Goal: Task Accomplishment & Management: Use online tool/utility

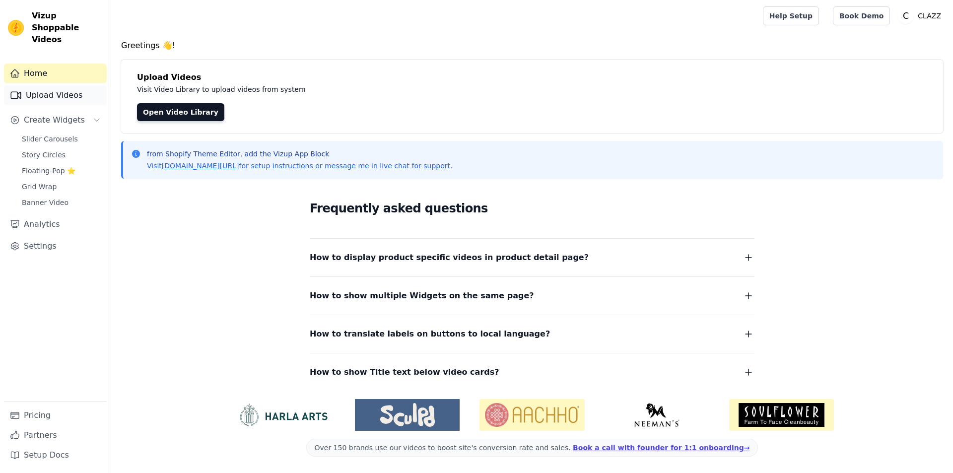
click at [71, 92] on link "Upload Videos" at bounding box center [55, 95] width 103 height 20
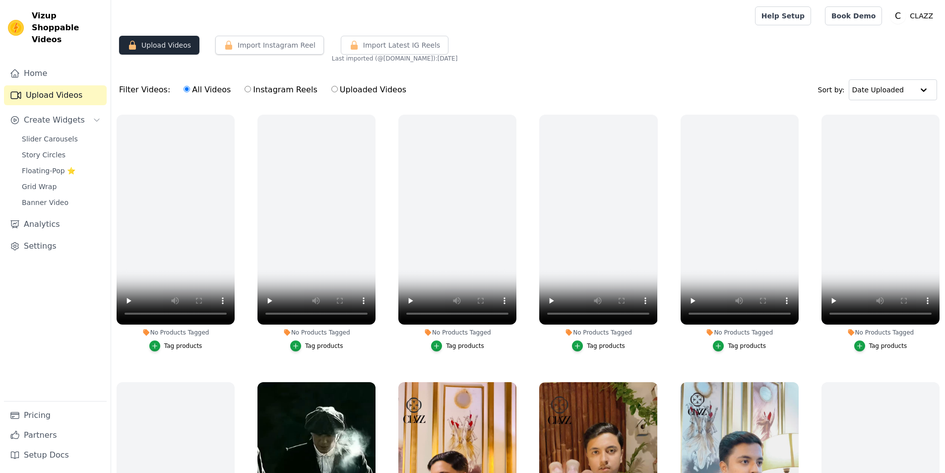
click at [169, 48] on button "Upload Videos" at bounding box center [159, 45] width 80 height 19
click at [66, 114] on span "Create Widgets" at bounding box center [54, 120] width 61 height 12
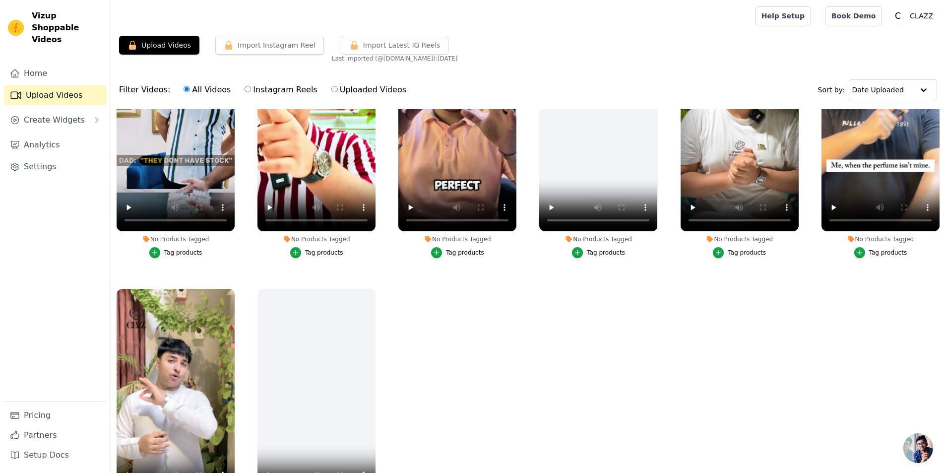
scroll to position [101, 0]
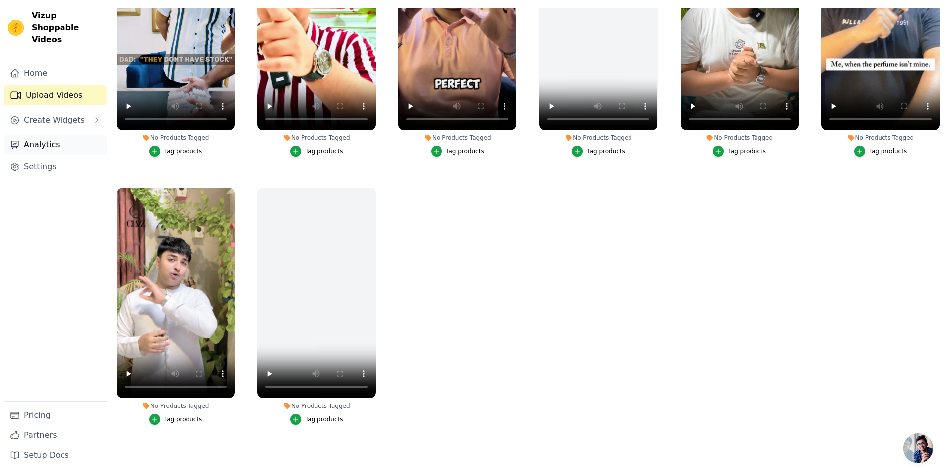
click at [52, 137] on link "Analytics" at bounding box center [55, 145] width 103 height 20
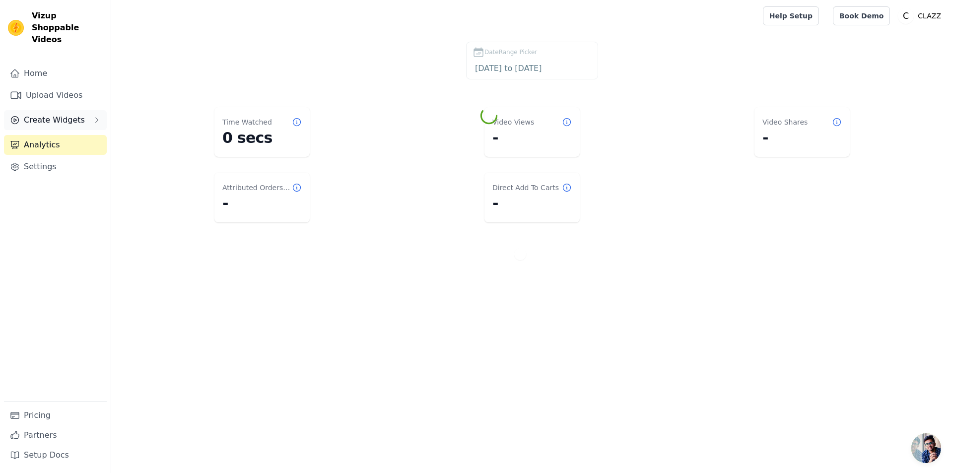
click at [58, 114] on span "Create Widgets" at bounding box center [54, 120] width 61 height 12
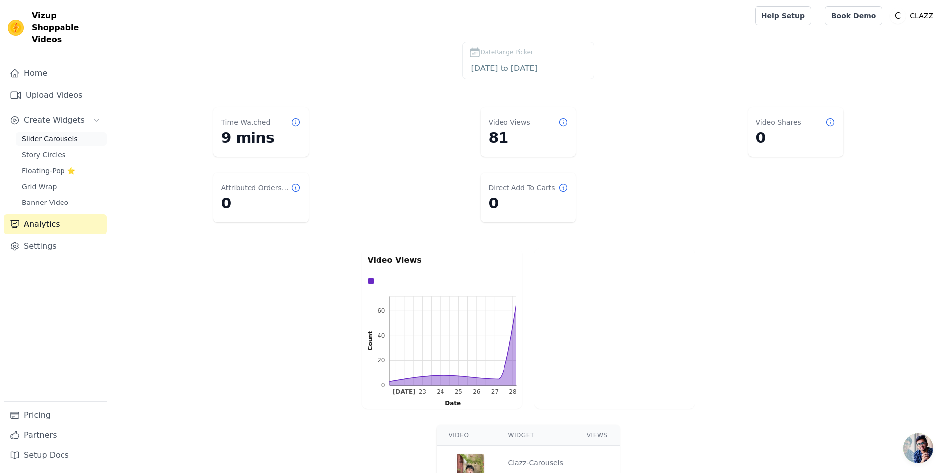
click at [64, 134] on span "Slider Carousels" at bounding box center [50, 139] width 56 height 10
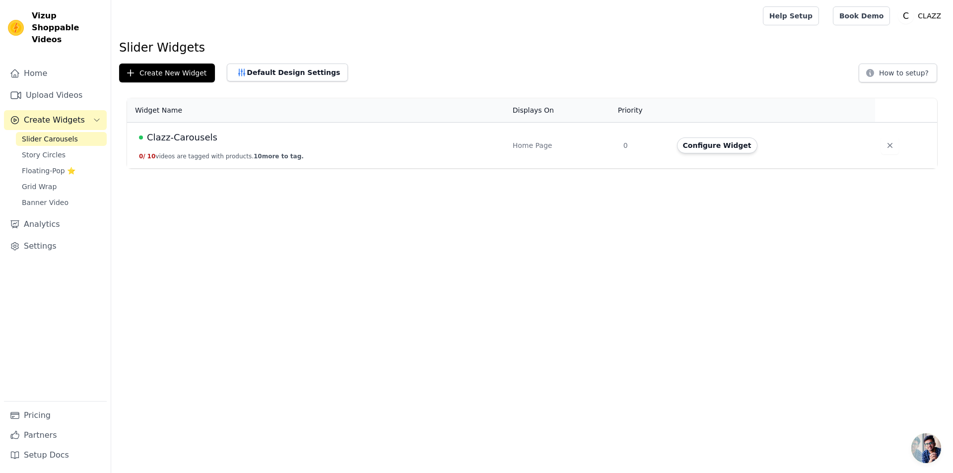
click at [170, 140] on span "Clazz-Carousels" at bounding box center [182, 138] width 70 height 14
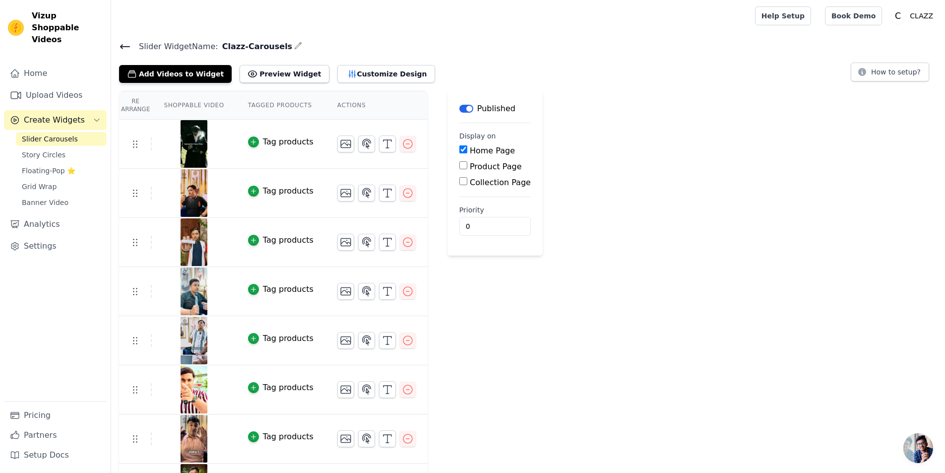
click at [460, 164] on input "Product Page" at bounding box center [464, 165] width 8 height 8
drag, startPoint x: 452, startPoint y: 164, endPoint x: 456, endPoint y: 179, distance: 15.4
click at [460, 164] on input "Product Page" at bounding box center [464, 165] width 8 height 8
click at [460, 169] on input "Product Page" at bounding box center [464, 165] width 8 height 8
checkbox input "true"
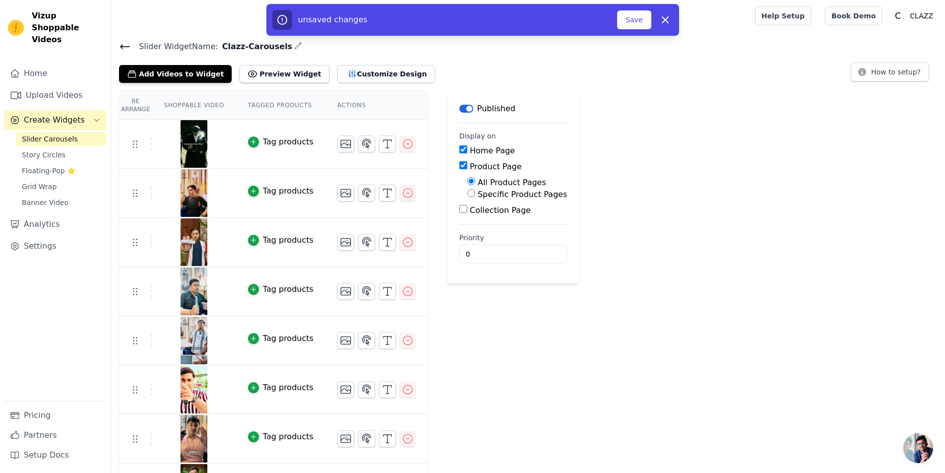
click at [460, 213] on div "Collection Page" at bounding box center [514, 210] width 108 height 12
click at [460, 212] on input "Collection Page" at bounding box center [464, 209] width 8 height 8
checkbox input "true"
click at [714, 254] on div "Re Arrange Shoppable Video Tagged Products Actions Tag products Tag products Ta…" at bounding box center [528, 351] width 834 height 520
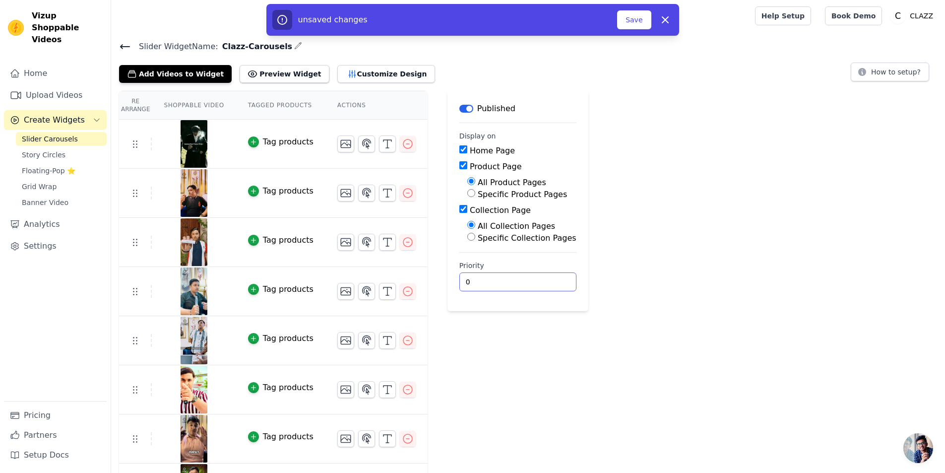
click at [464, 277] on input "0" at bounding box center [518, 281] width 117 height 19
click at [337, 82] on button "Customize Design" at bounding box center [386, 74] width 98 height 18
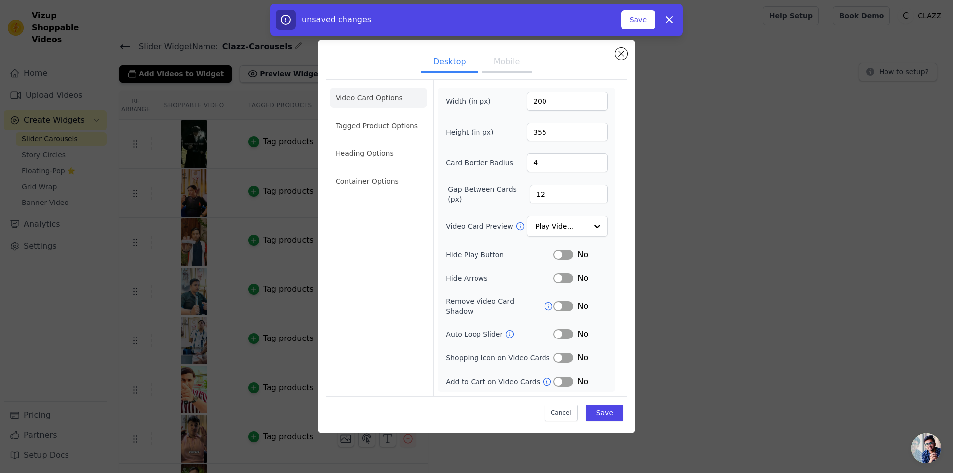
click at [666, 119] on div "Desktop Mobile Video Card Options Tagged Product Options Heading Options Contai…" at bounding box center [476, 236] width 921 height 425
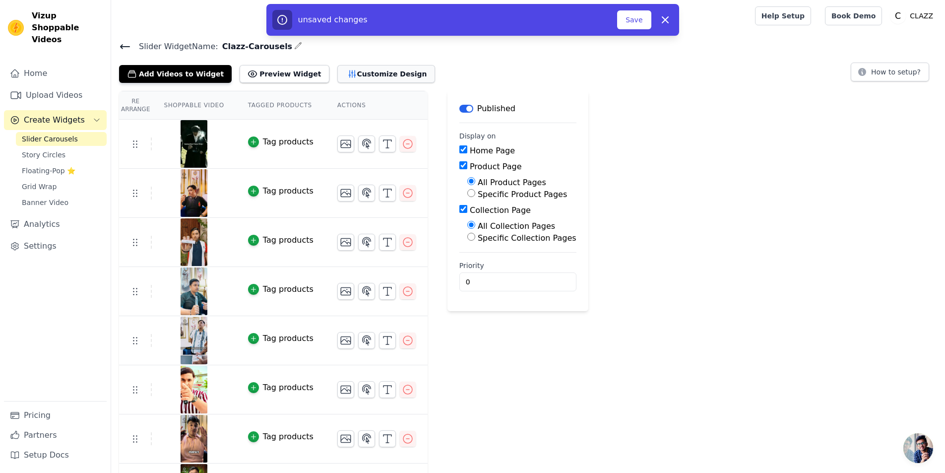
click at [342, 75] on button "Customize Design" at bounding box center [386, 74] width 98 height 18
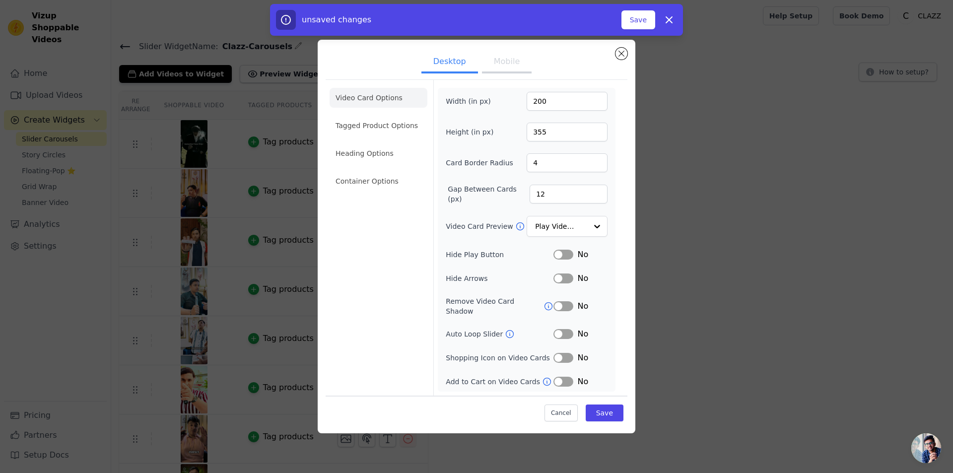
click at [566, 331] on button "Label" at bounding box center [563, 334] width 20 height 10
click at [562, 331] on button "Label" at bounding box center [563, 334] width 20 height 10
click at [560, 331] on button "Label" at bounding box center [563, 334] width 20 height 10
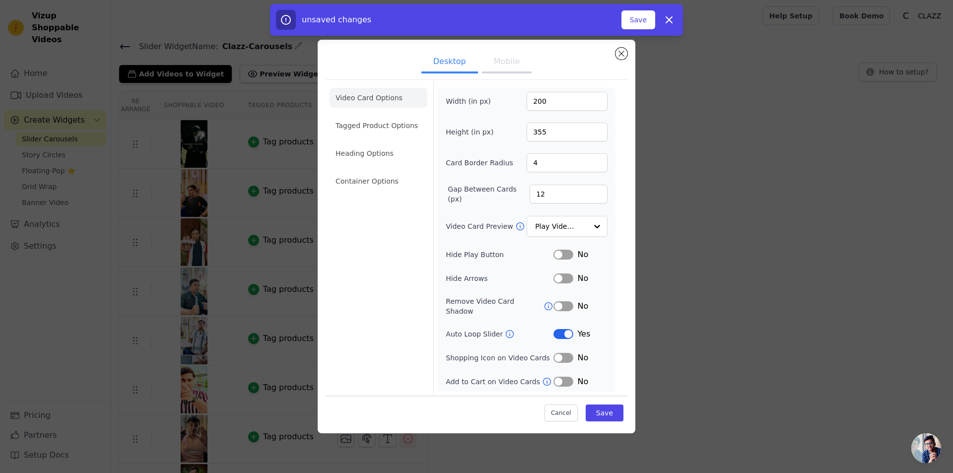
click at [558, 354] on button "Label" at bounding box center [563, 358] width 20 height 10
click at [559, 380] on button "Label" at bounding box center [563, 382] width 20 height 10
click at [597, 231] on div at bounding box center [597, 226] width 20 height 20
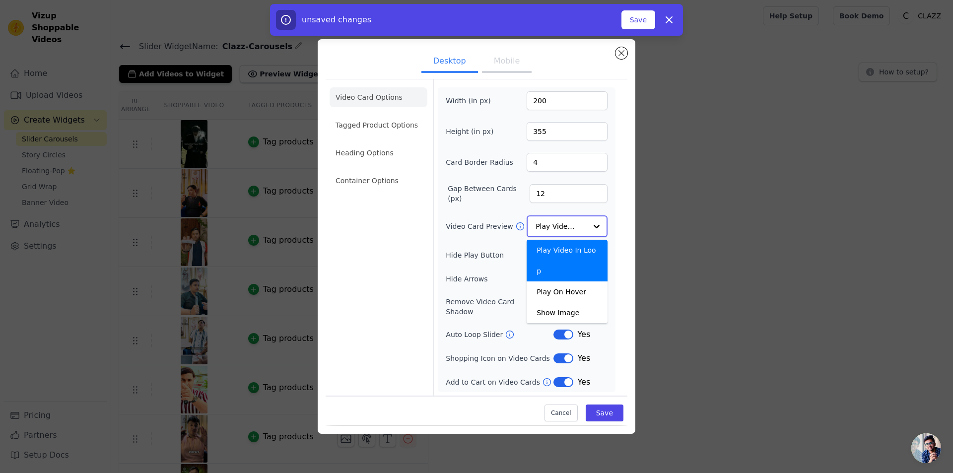
click at [597, 231] on div at bounding box center [597, 226] width 20 height 20
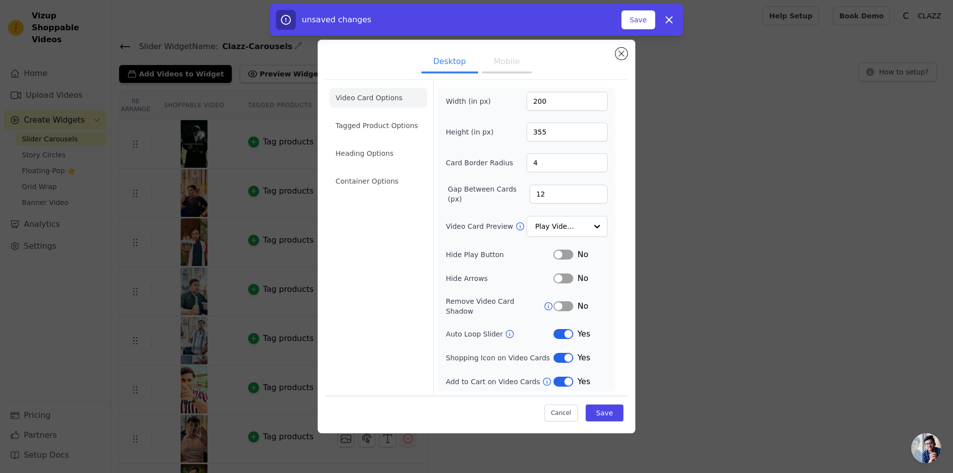
click at [652, 225] on div "Desktop Mobile Video Card Options Tagged Product Options Heading Options Contai…" at bounding box center [476, 236] width 921 height 425
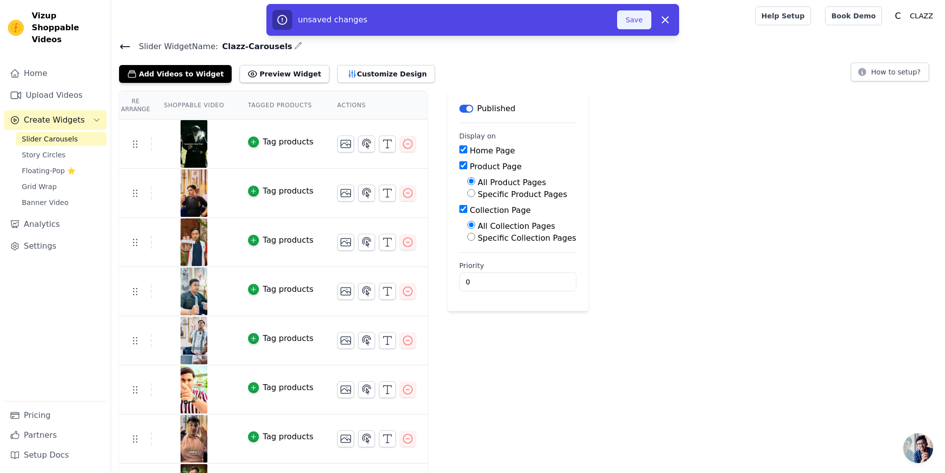
click at [639, 18] on button "Save" at bounding box center [634, 19] width 34 height 19
click at [642, 25] on button "Save" at bounding box center [634, 19] width 34 height 19
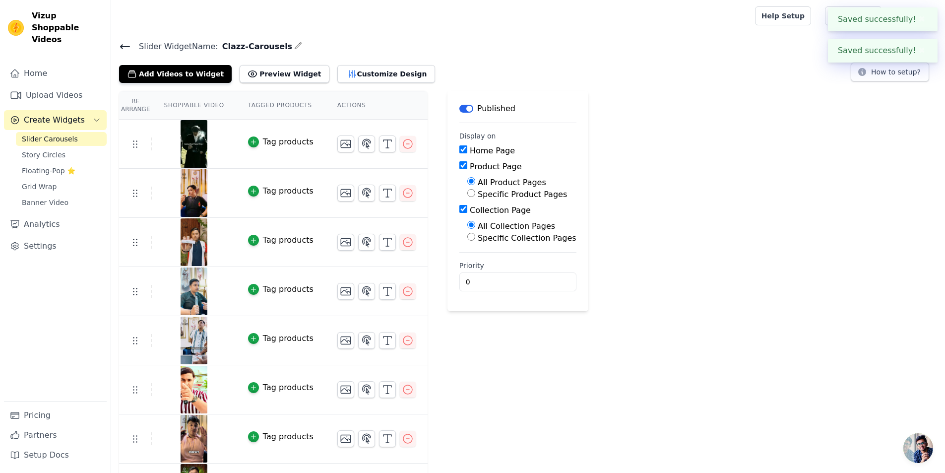
click at [326, 107] on th "Actions" at bounding box center [377, 105] width 102 height 28
click at [133, 103] on th "Re Arrange" at bounding box center [135, 105] width 33 height 28
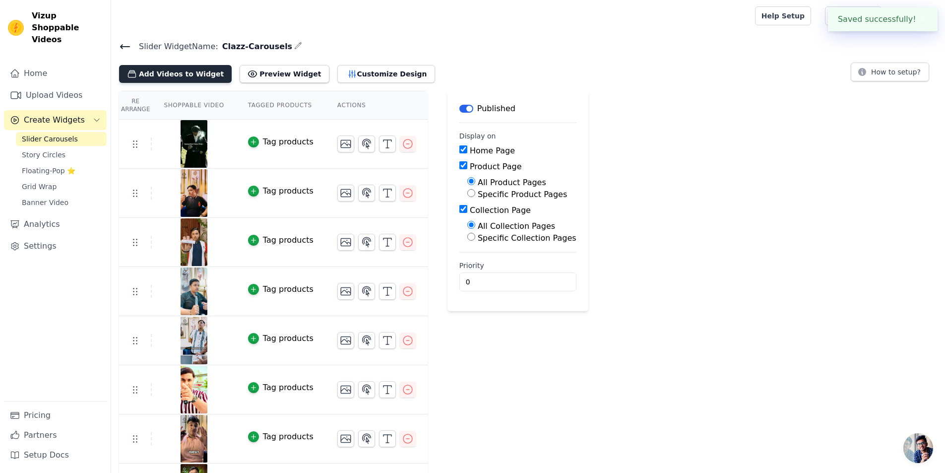
click at [173, 74] on button "Add Videos to Widget" at bounding box center [175, 74] width 113 height 18
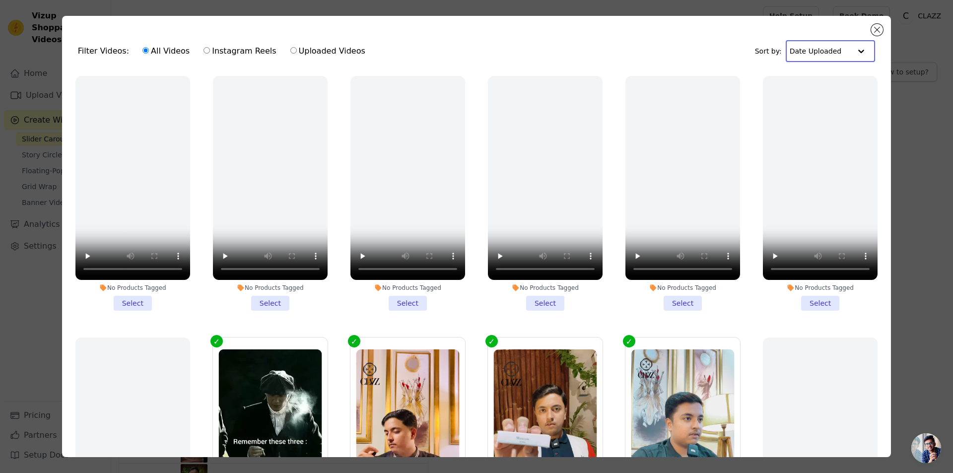
click at [824, 45] on input "text" at bounding box center [821, 51] width 62 height 20
click at [874, 31] on button "Close modal" at bounding box center [877, 30] width 12 height 12
click at [874, 31] on div "Help Setup Book Demo Open user menu C CLAZZ Settings Help Docs Sign out" at bounding box center [854, 16] width 182 height 32
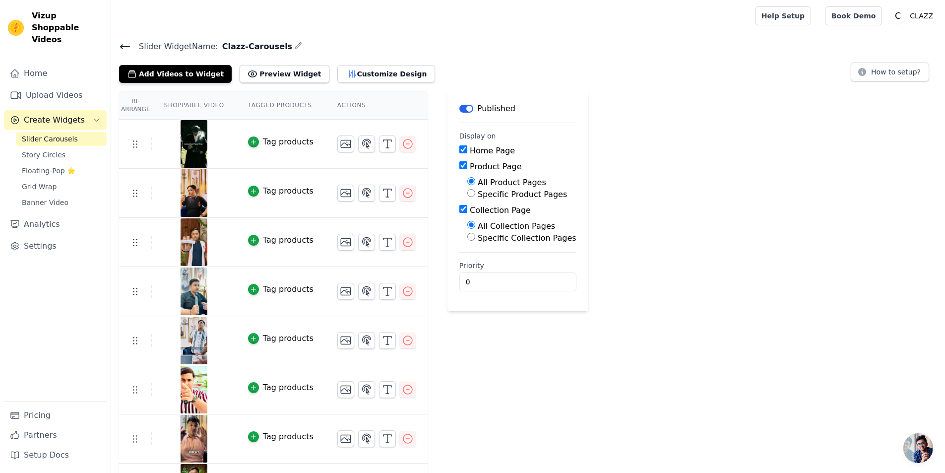
click at [685, 89] on div "Slider Widget Name: Clazz-Carousels Add Videos to Widget Preview Widget Customi…" at bounding box center [528, 325] width 834 height 571
click at [265, 71] on button "Preview Widget" at bounding box center [284, 74] width 89 height 18
click at [55, 150] on span "Story Circles" at bounding box center [44, 155] width 44 height 10
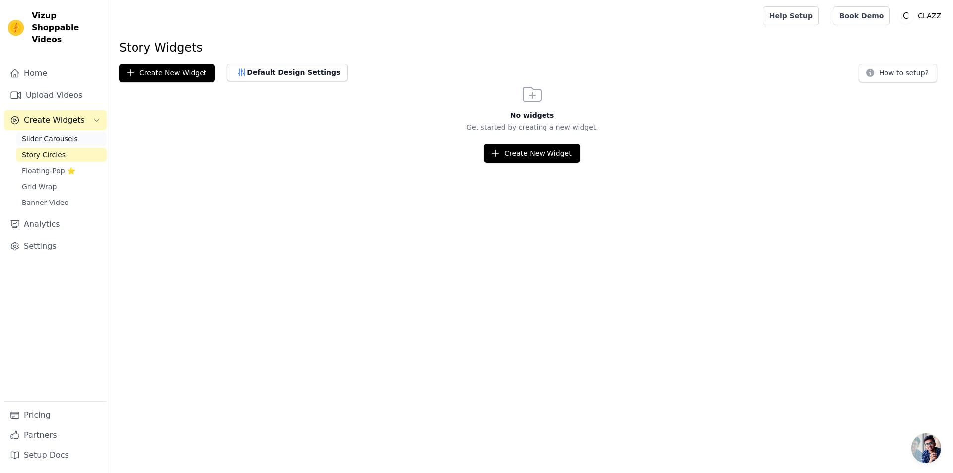
click at [63, 134] on span "Slider Carousels" at bounding box center [50, 139] width 56 height 10
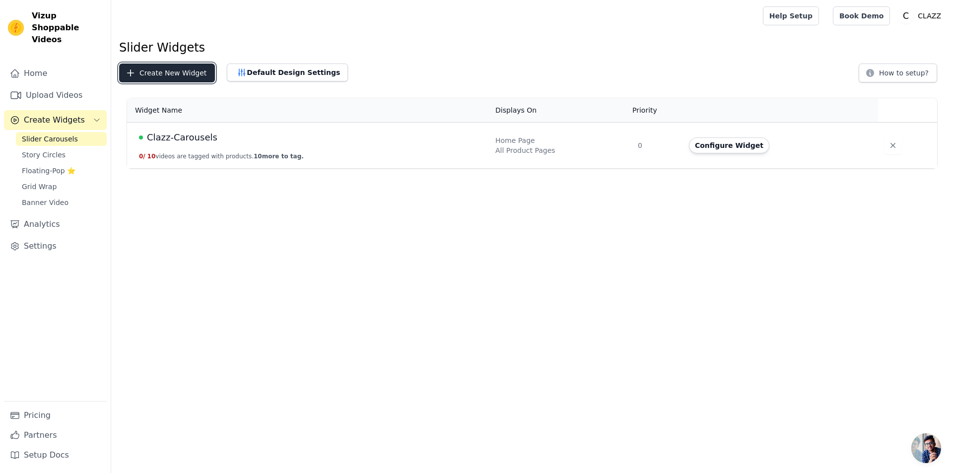
click at [157, 75] on button "Create New Widget" at bounding box center [167, 73] width 96 height 19
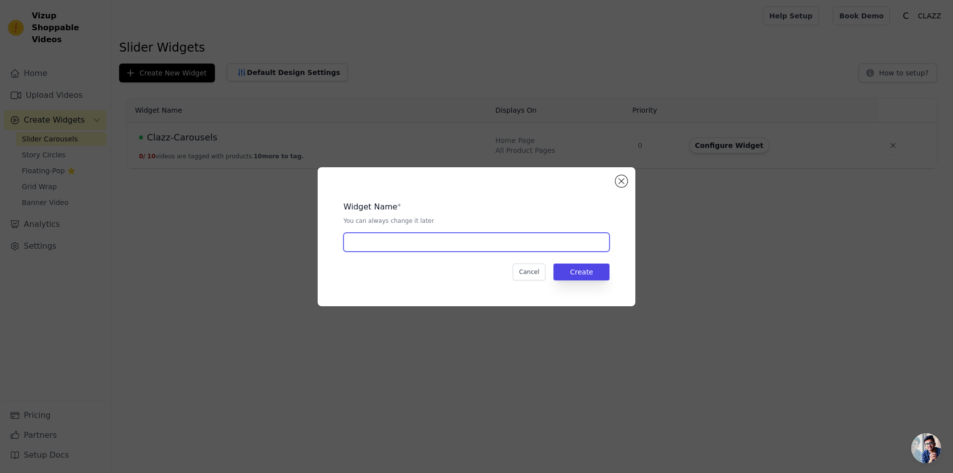
click at [544, 251] on input "text" at bounding box center [476, 242] width 266 height 19
click at [427, 245] on input "Clazz-Carousels" at bounding box center [476, 242] width 266 height 19
type input "Clazz-Carousels 2"
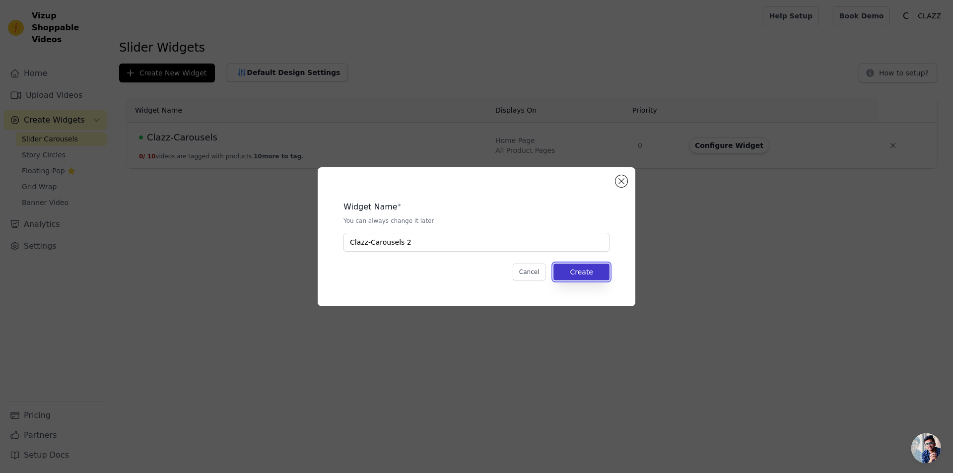
click at [589, 274] on button "Create" at bounding box center [581, 272] width 56 height 17
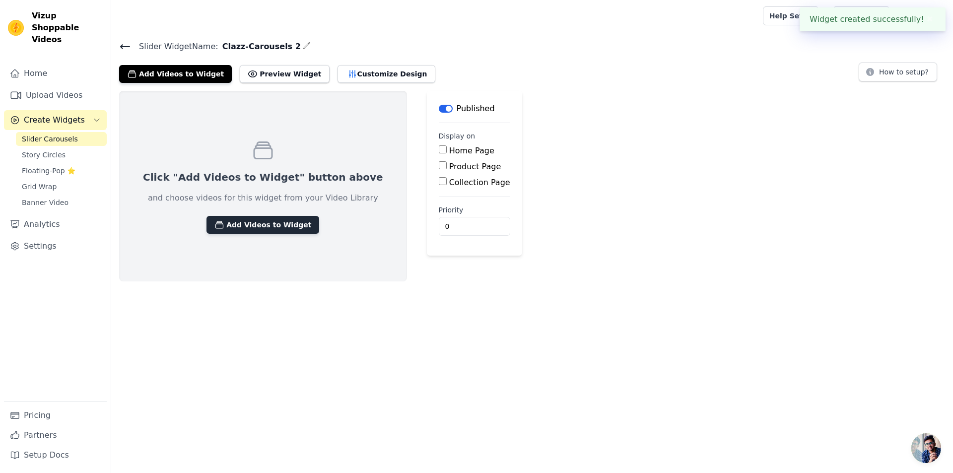
click at [276, 224] on button "Add Videos to Widget" at bounding box center [262, 225] width 113 height 18
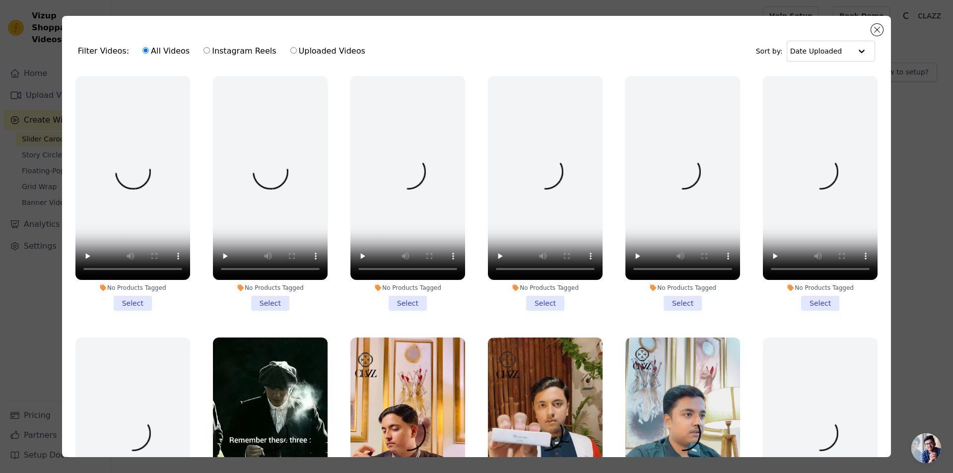
click at [298, 49] on label "Uploaded Videos" at bounding box center [328, 51] width 76 height 13
click at [297, 49] on input "Uploaded Videos" at bounding box center [293, 50] width 6 height 6
radio input "true"
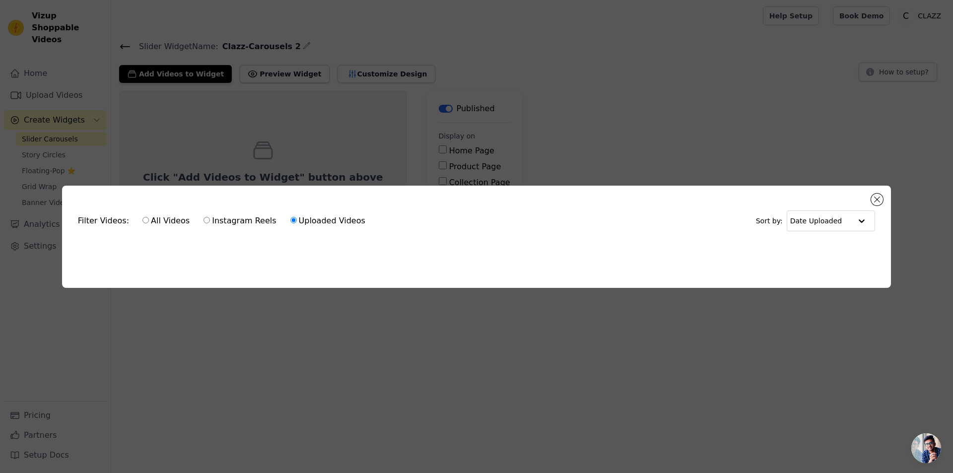
click at [884, 198] on div "Filter Videos: All Videos Instagram Reels Uploaded Videos Sort by: Date Uploade…" at bounding box center [476, 237] width 829 height 102
click at [786, 152] on div "Filter Videos: All Videos Instagram Reels Uploaded Videos Sort by: Date Uploade…" at bounding box center [476, 236] width 953 height 473
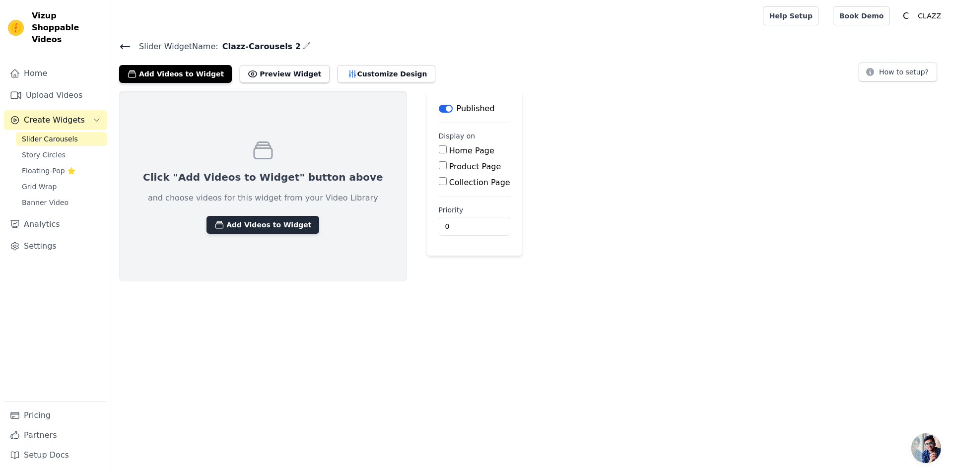
click at [238, 221] on button "Add Videos to Widget" at bounding box center [262, 225] width 113 height 18
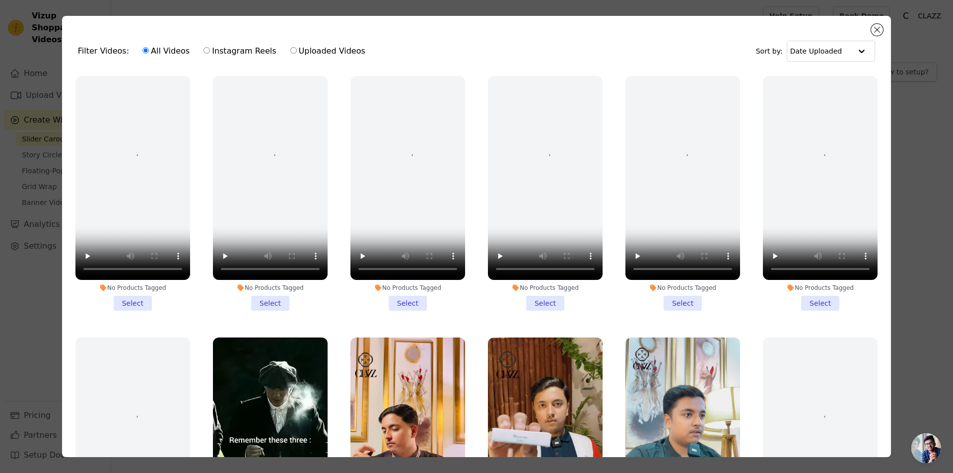
drag, startPoint x: 877, startPoint y: 17, endPoint x: 883, endPoint y: 28, distance: 13.1
click at [876, 19] on div "Filter Videos: All Videos Instagram Reels Uploaded Videos Sort by: Date Uploade…" at bounding box center [476, 236] width 829 height 441
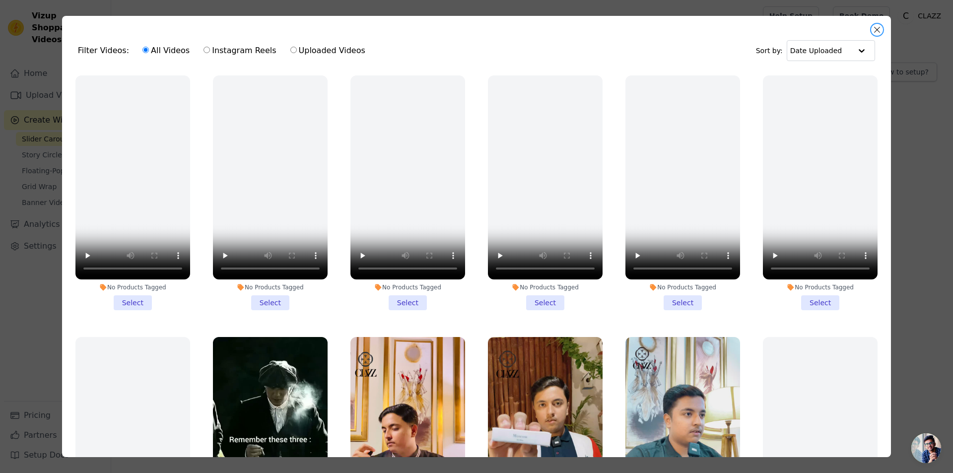
click at [880, 30] on button "Close modal" at bounding box center [877, 30] width 12 height 12
click at [880, 30] on div "Help Setup Book Demo Open user menu C CLAZZ Settings Help Docs Sign out" at bounding box center [854, 16] width 182 height 32
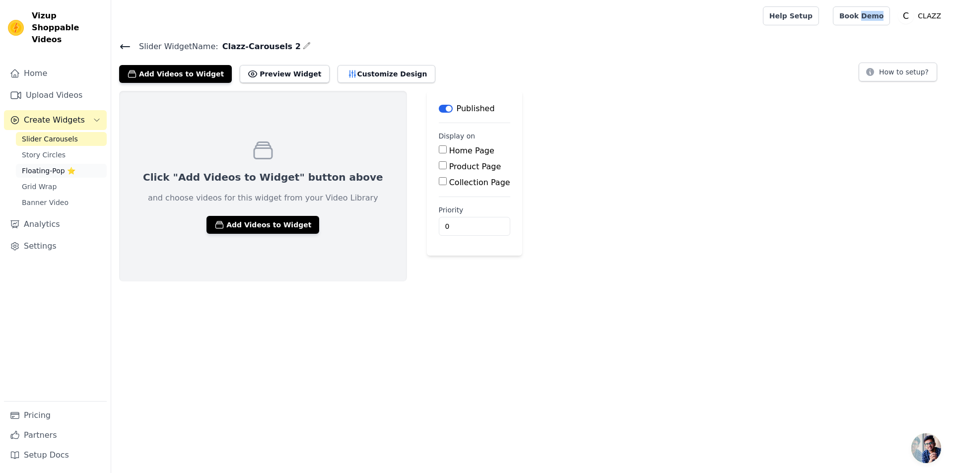
click at [52, 166] on span "Floating-Pop ⭐" at bounding box center [49, 171] width 54 height 10
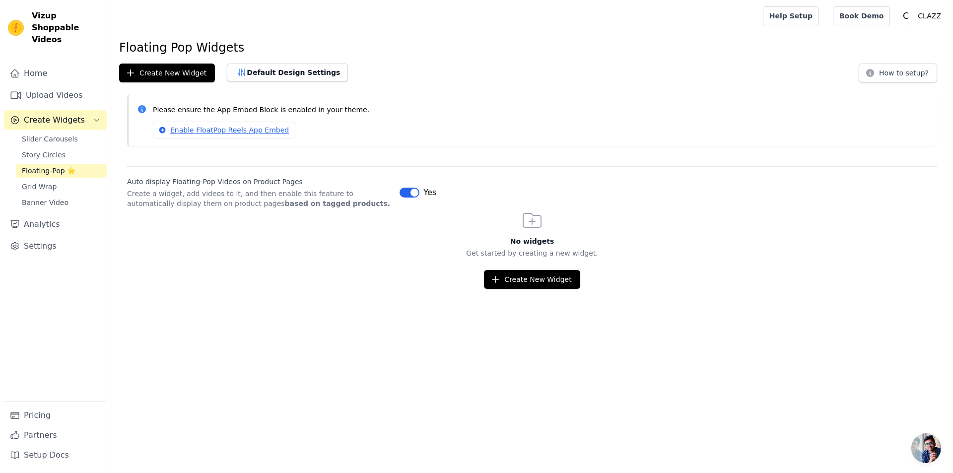
click at [43, 182] on div "Slider Carousels Story Circles Floating-Pop ⭐ Grid Wrap Banner Video" at bounding box center [61, 170] width 91 height 77
click at [43, 182] on span "Grid Wrap" at bounding box center [39, 187] width 35 height 10
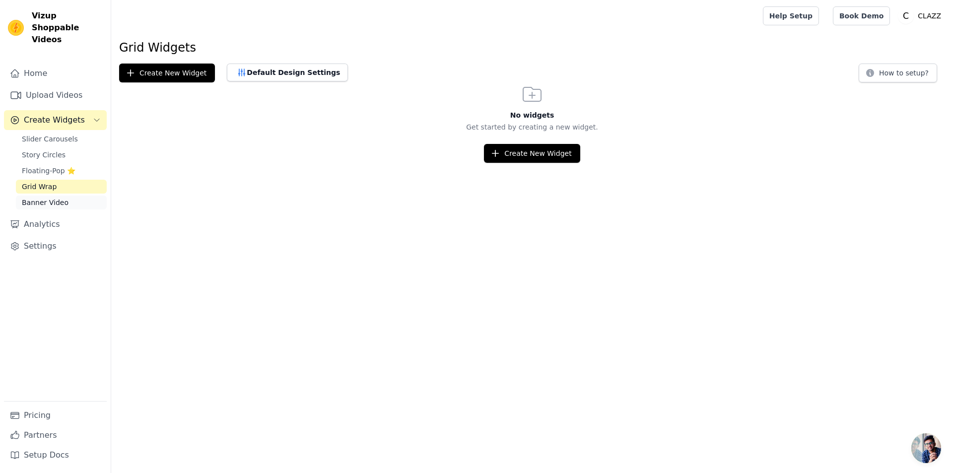
click at [54, 198] on span "Banner Video" at bounding box center [45, 203] width 47 height 10
click at [49, 91] on link "Upload Videos" at bounding box center [55, 95] width 103 height 20
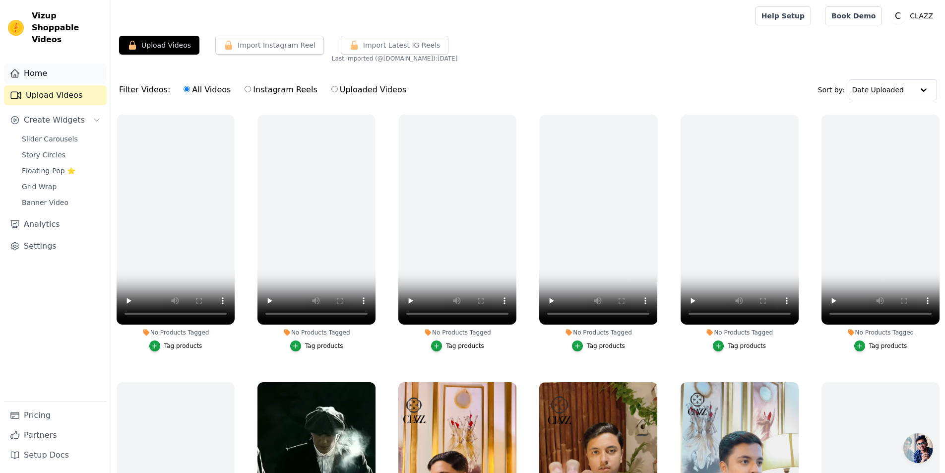
click at [58, 66] on link "Home" at bounding box center [55, 74] width 103 height 20
